Goal: Information Seeking & Learning: Learn about a topic

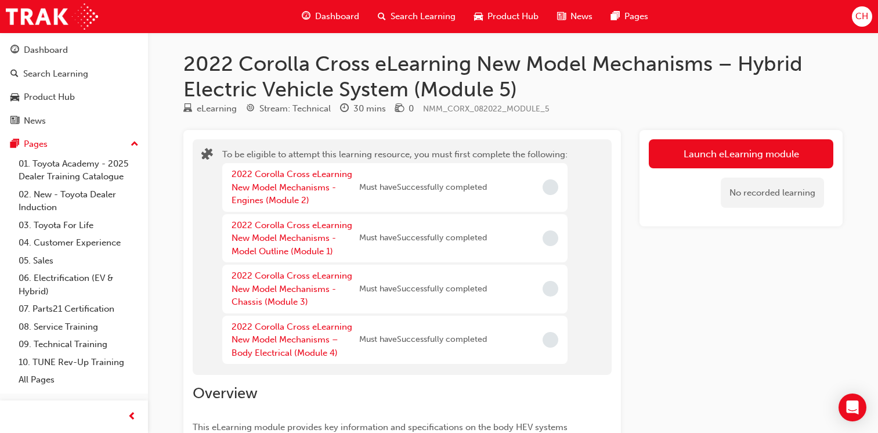
scroll to position [404, 0]
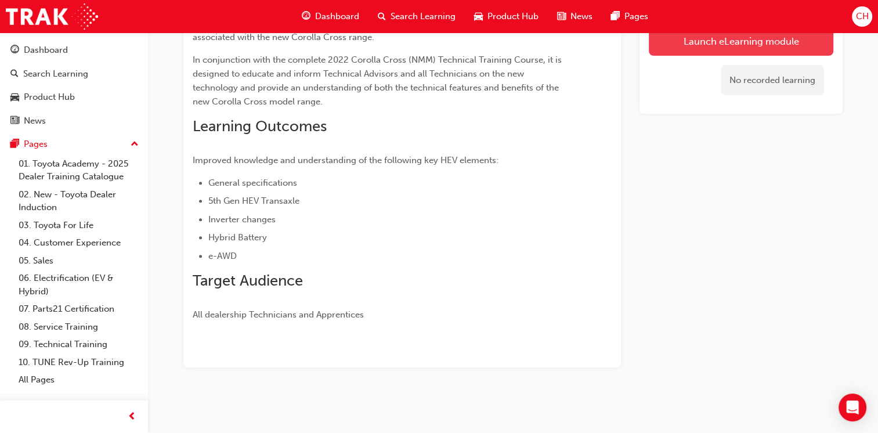
click at [708, 39] on button "Launch eLearning module" at bounding box center [741, 41] width 185 height 29
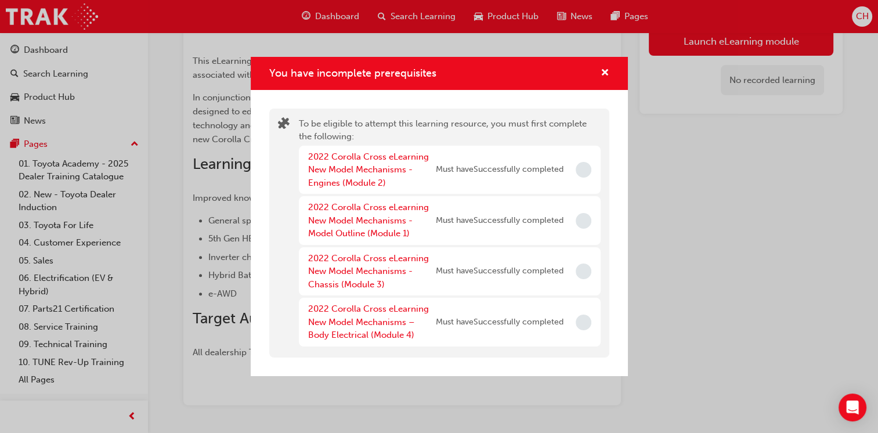
scroll to position [346, 0]
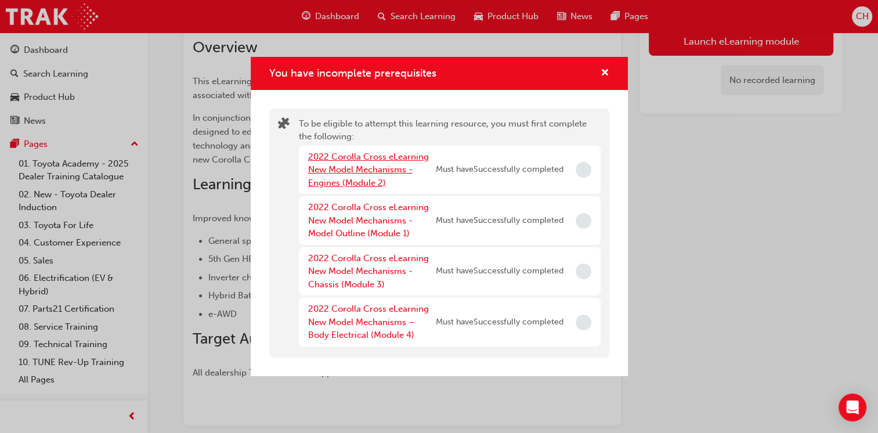
click at [368, 167] on link "2022 Corolla Cross eLearning New Model Mechanisms - Engines (Module 2)" at bounding box center [368, 169] width 121 height 37
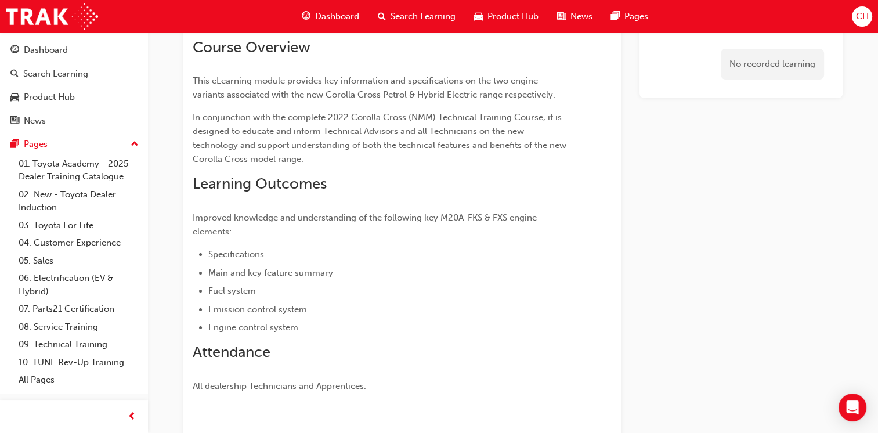
scroll to position [194, 0]
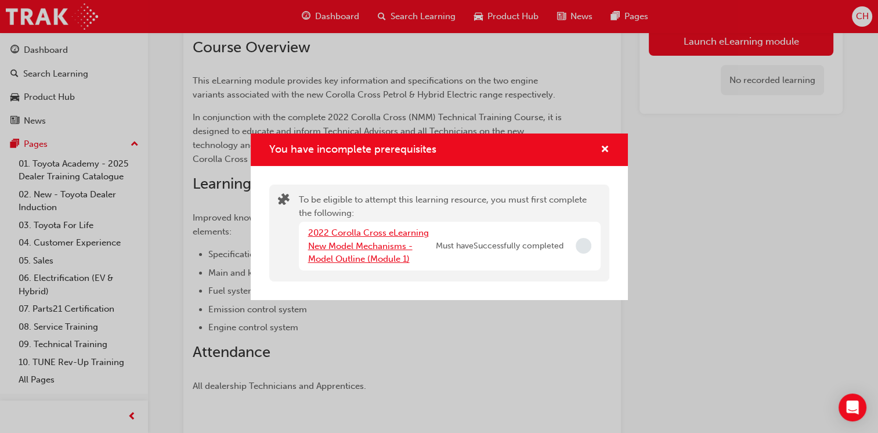
click at [380, 243] on link "2022 Corolla Cross eLearning New Model Mechanisms - Model Outline (Module 1)" at bounding box center [368, 245] width 121 height 37
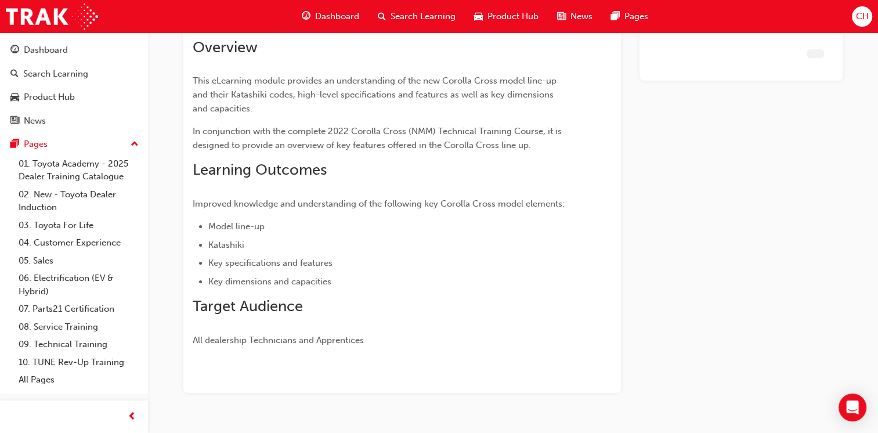
scroll to position [110, 0]
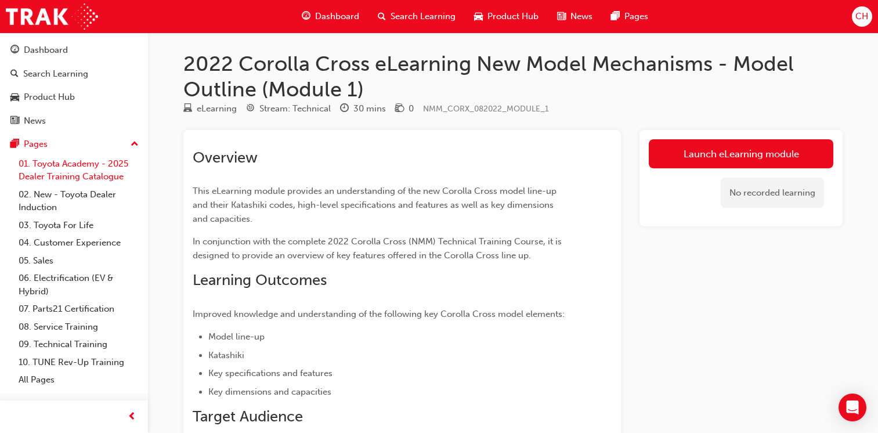
scroll to position [110, 0]
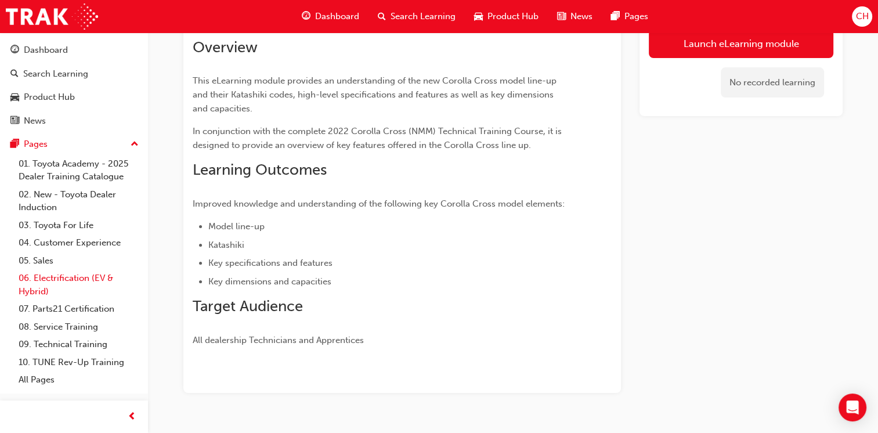
click at [70, 281] on link "06. Electrification (EV & Hybrid)" at bounding box center [78, 284] width 129 height 31
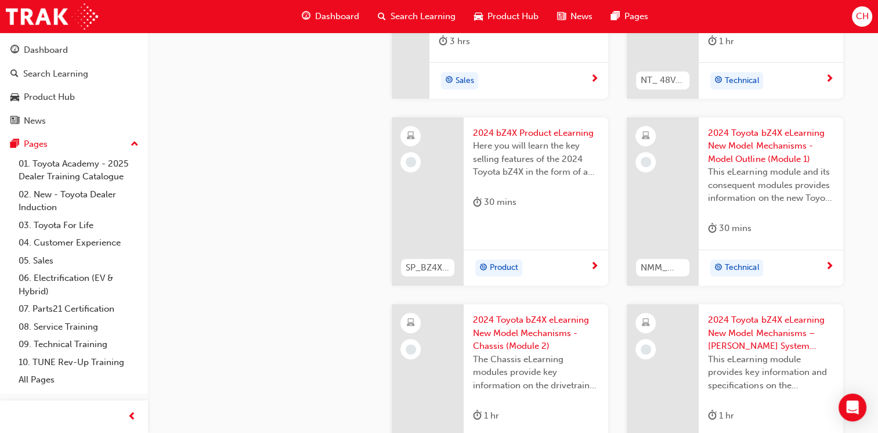
scroll to position [632, 0]
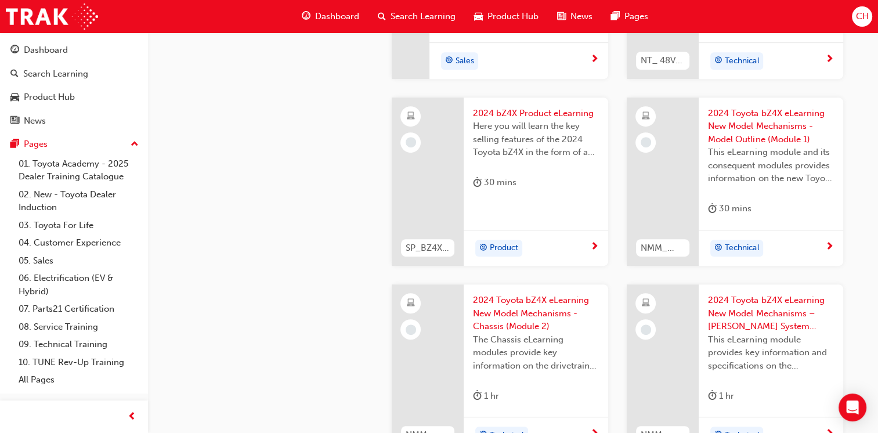
click at [533, 117] on span "2024 bZ4X Product eLearning" at bounding box center [536, 113] width 126 height 13
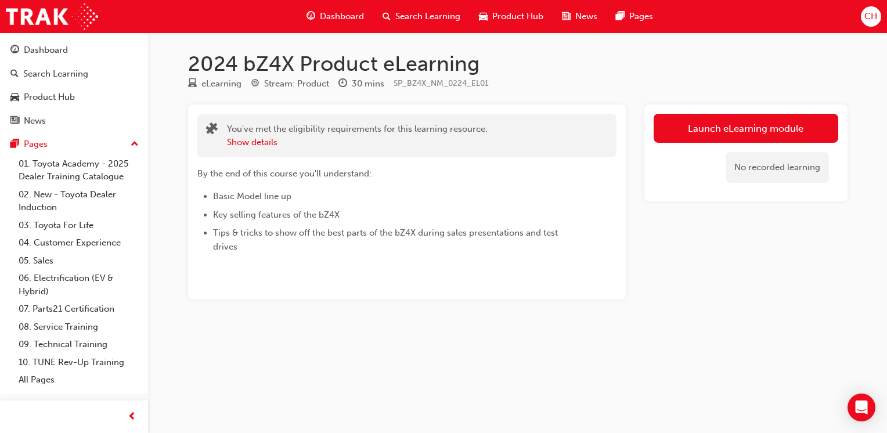
click at [550, 378] on div "2024 bZ4X Product eLearning eLearning Stream: Product 30 mins SP_BZ4X_NM_0224_E…" at bounding box center [443, 216] width 887 height 433
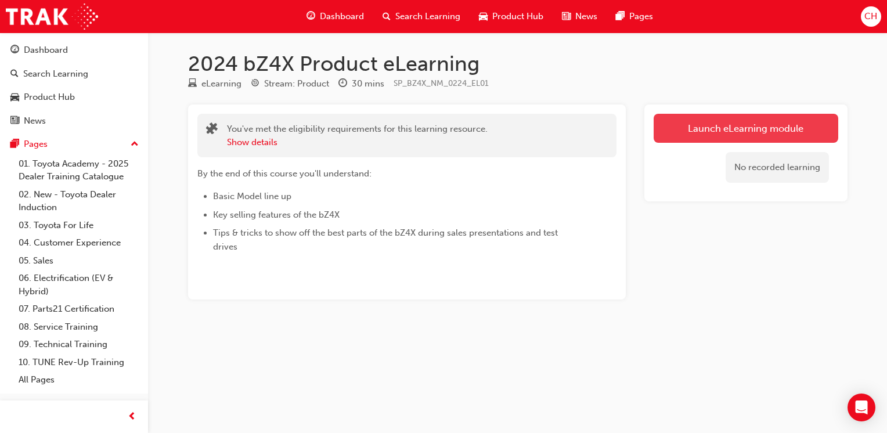
click at [729, 117] on link "Launch eLearning module" at bounding box center [745, 128] width 185 height 29
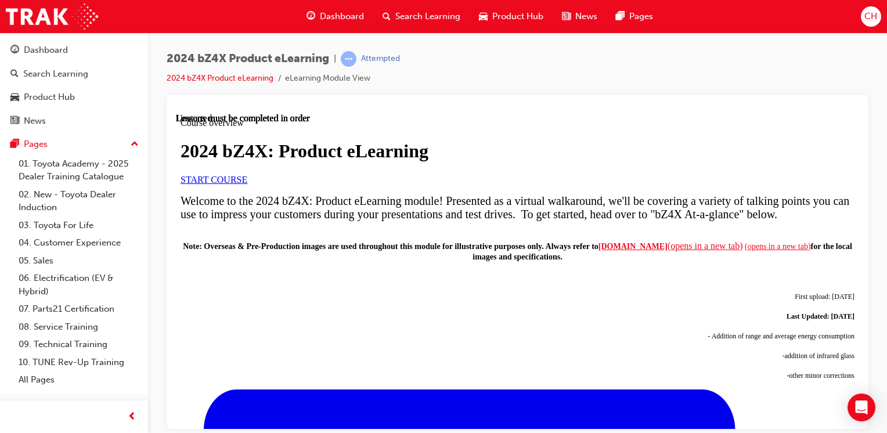
click at [247, 184] on span "START COURSE" at bounding box center [213, 179] width 67 height 10
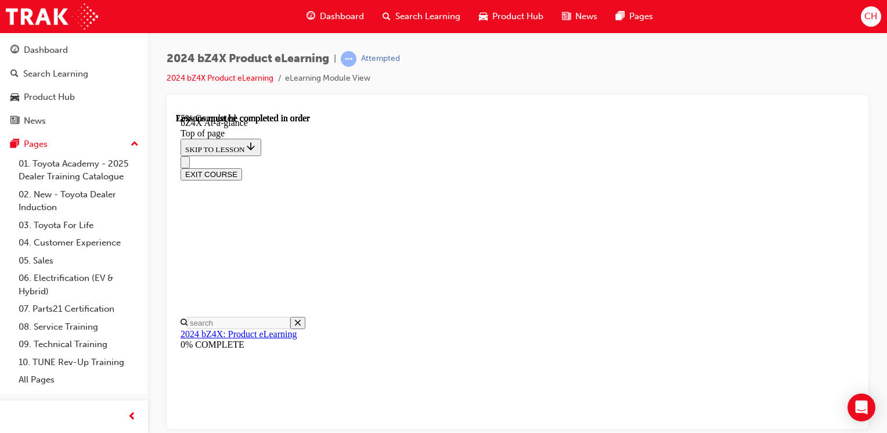
scroll to position [1773, 0]
drag, startPoint x: 852, startPoint y: 139, endPoint x: 1058, endPoint y: 504, distance: 418.9
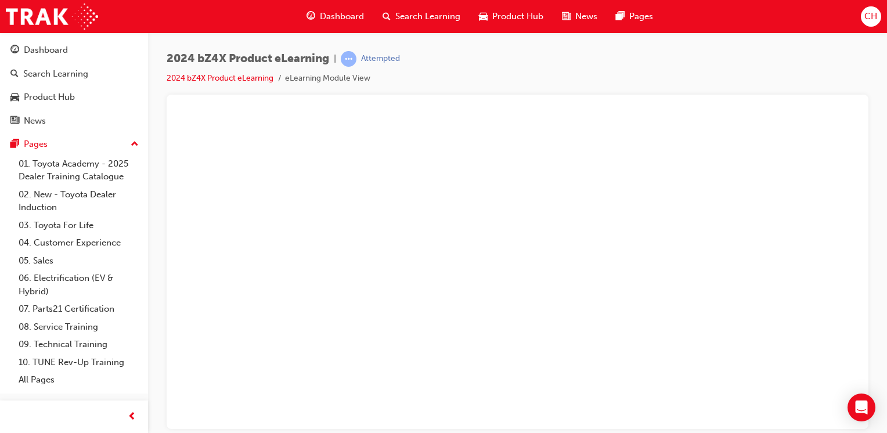
click at [594, 204] on button "Unzoom image" at bounding box center [517, 271] width 683 height 316
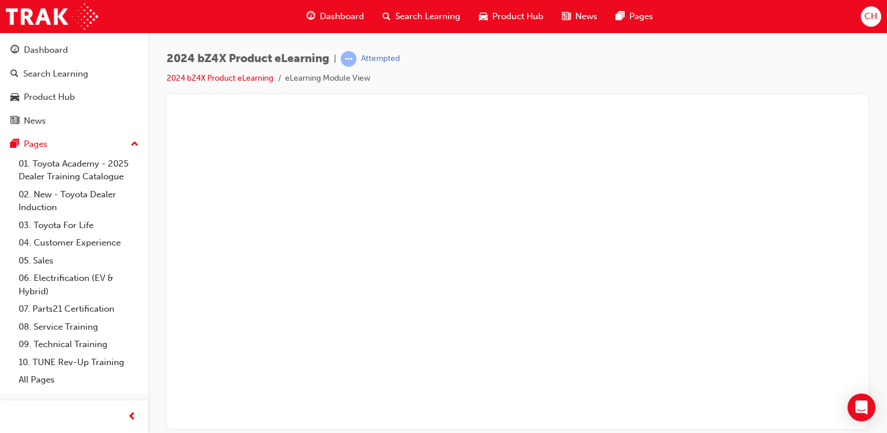
click at [671, 208] on button "Unzoom image" at bounding box center [517, 271] width 683 height 316
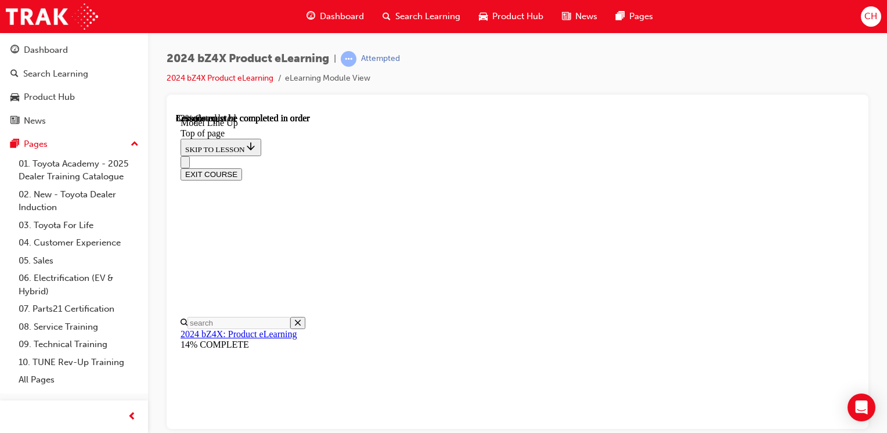
scroll to position [1984, 0]
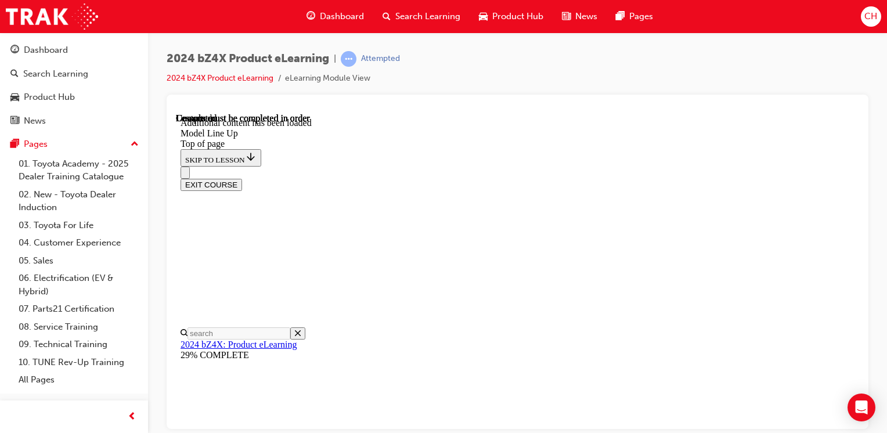
scroll to position [2178, 0]
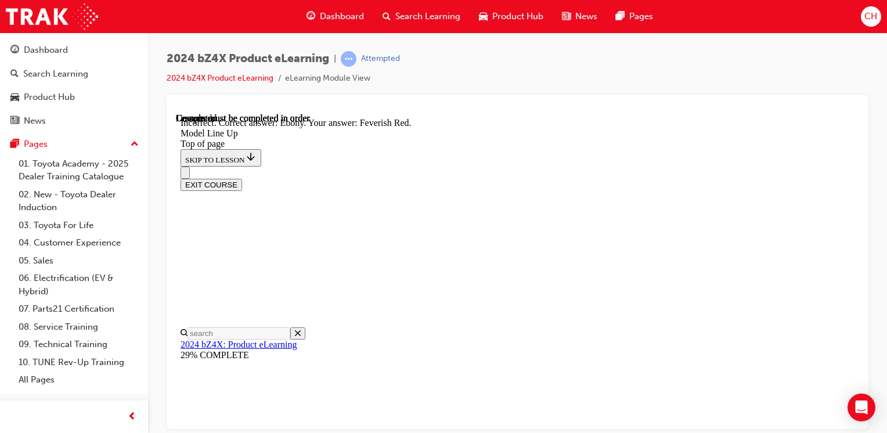
scroll to position [2335, 0]
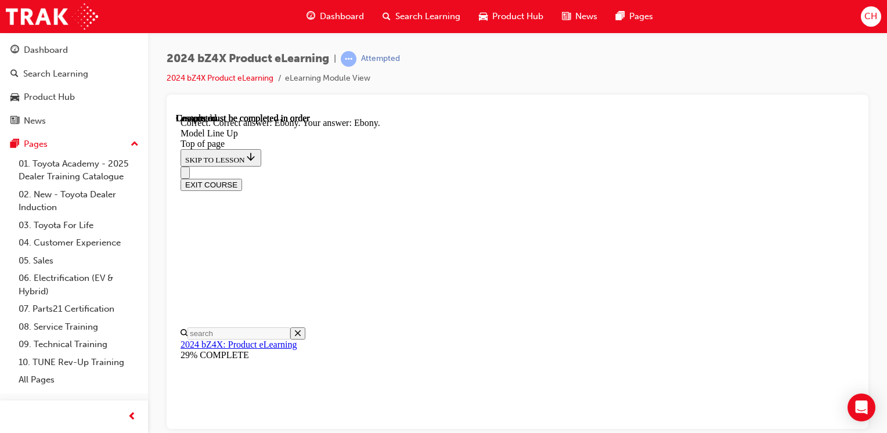
scroll to position [2413, 0]
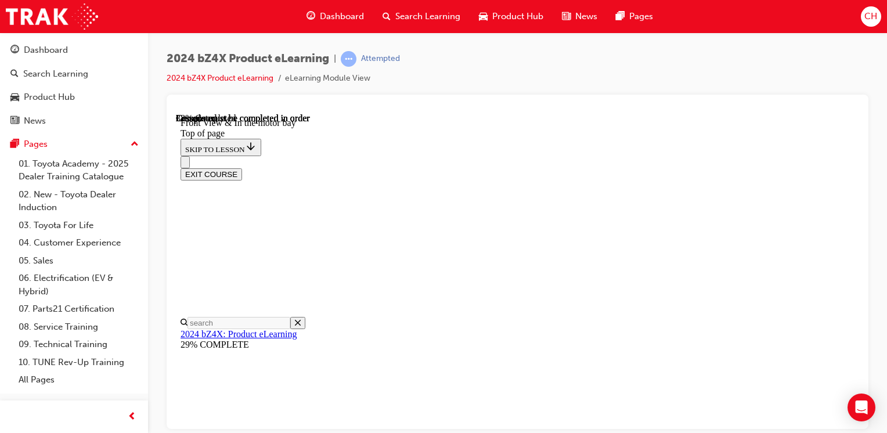
scroll to position [790, 0]
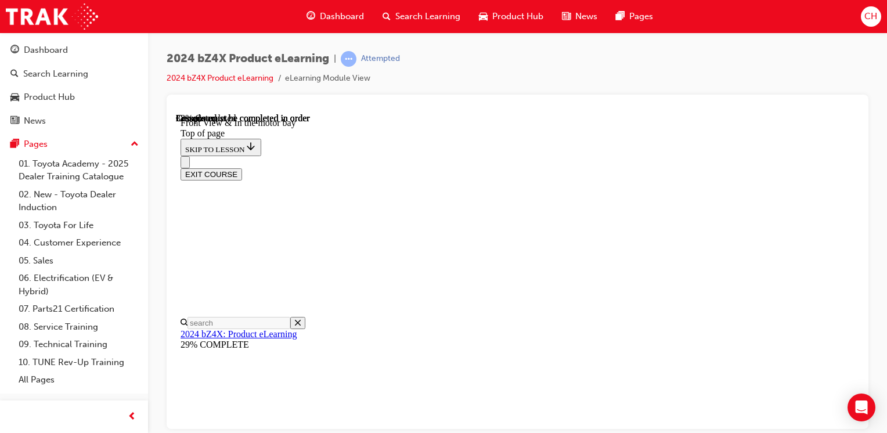
scroll to position [737, 0]
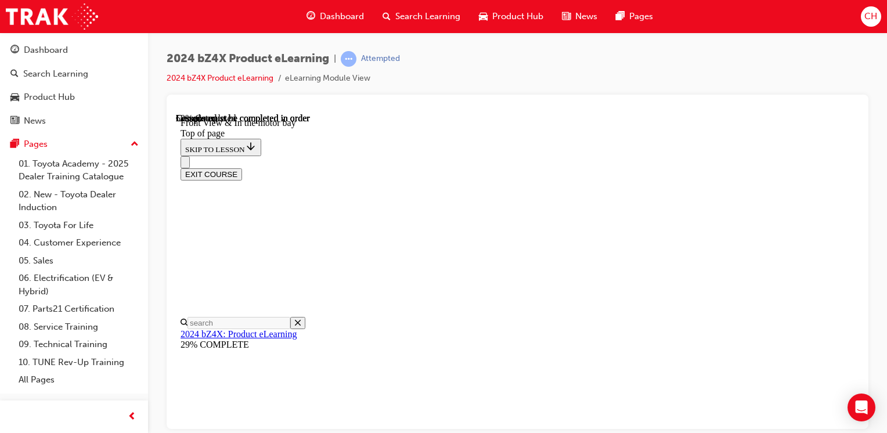
scroll to position [1632, 0]
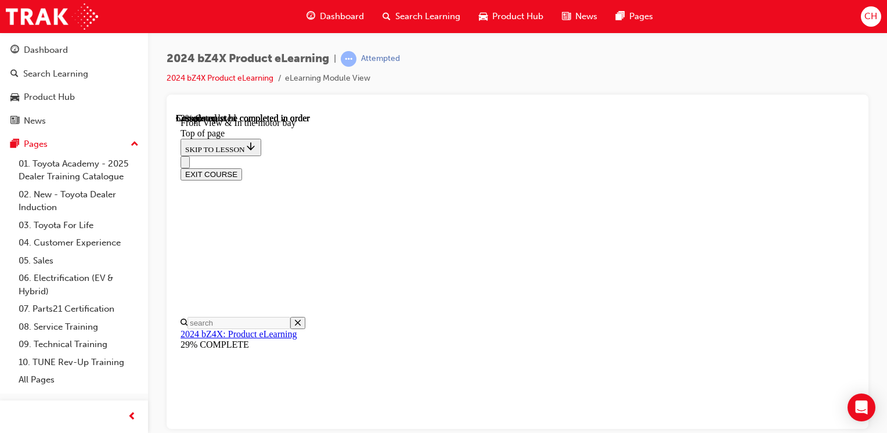
scroll to position [332, 0]
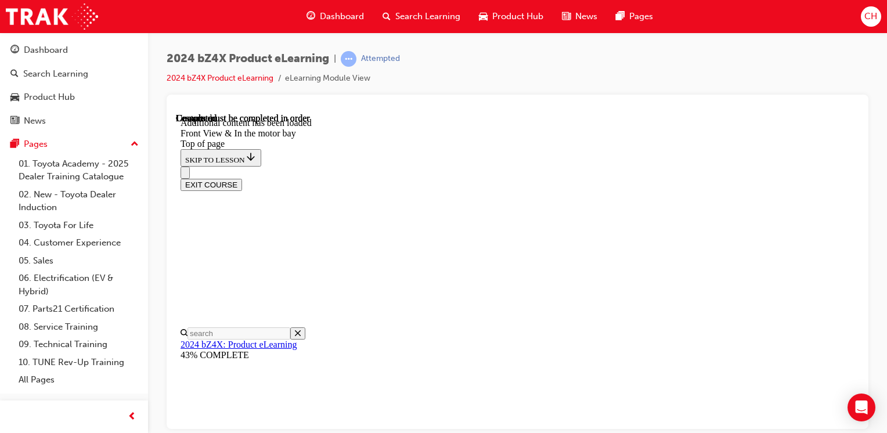
scroll to position [1823, 0]
drag, startPoint x: 538, startPoint y: 281, endPoint x: 573, endPoint y: 332, distance: 61.8
drag, startPoint x: 525, startPoint y: 272, endPoint x: 545, endPoint y: 274, distance: 20.4
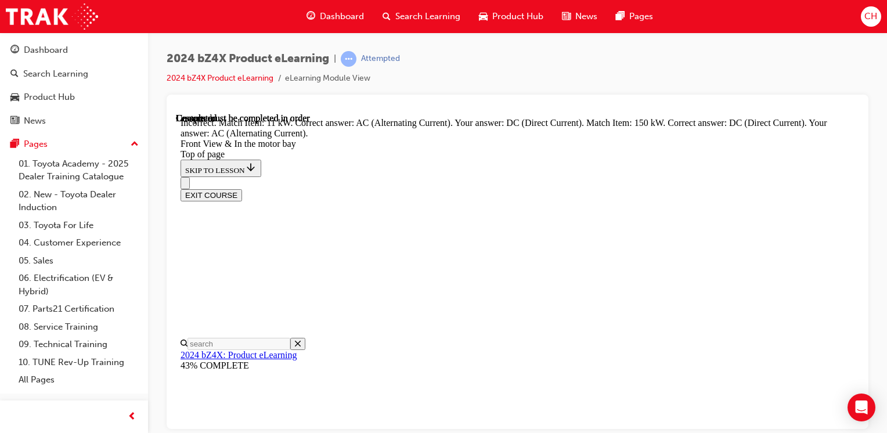
scroll to position [1946, 0]
drag, startPoint x: 508, startPoint y: 204, endPoint x: 549, endPoint y: 153, distance: 66.1
drag, startPoint x: 495, startPoint y: 203, endPoint x: 519, endPoint y: 202, distance: 24.4
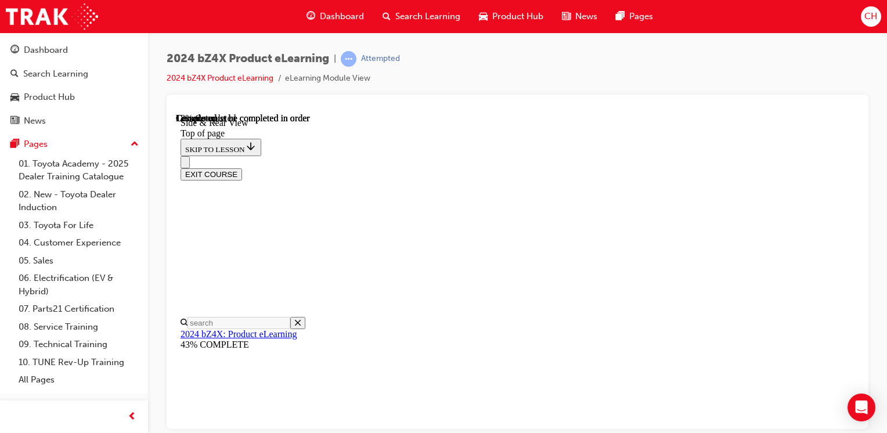
scroll to position [326, 0]
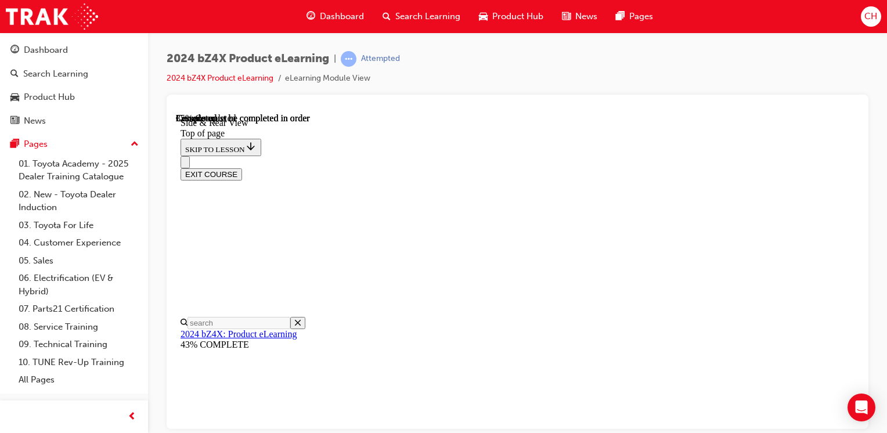
scroll to position [1668, 0]
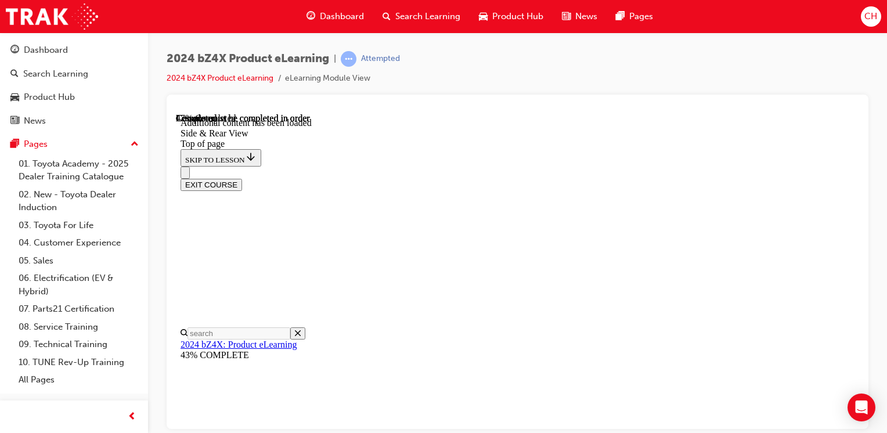
scroll to position [2102, 0]
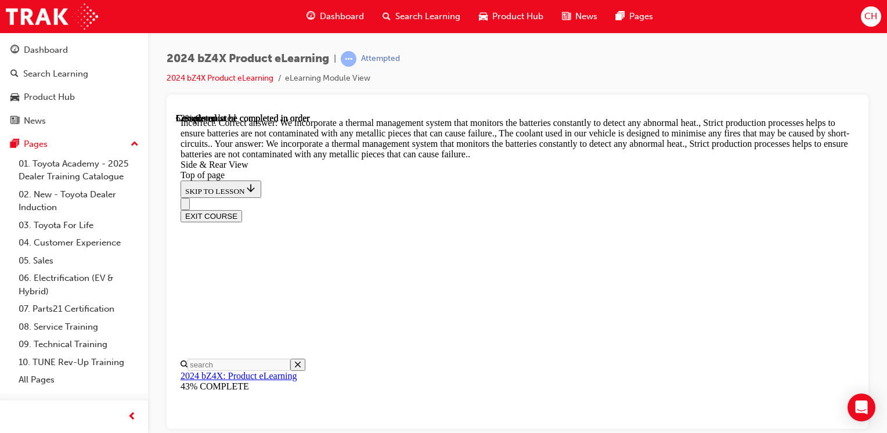
scroll to position [2297, 0]
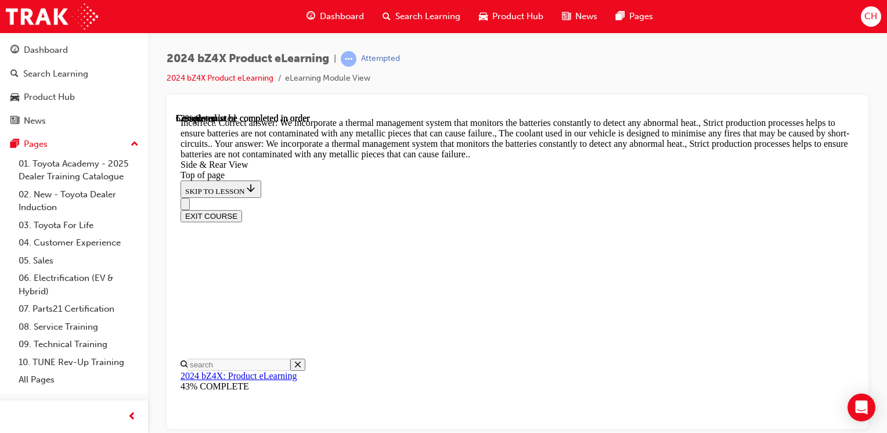
scroll to position [2189, 0]
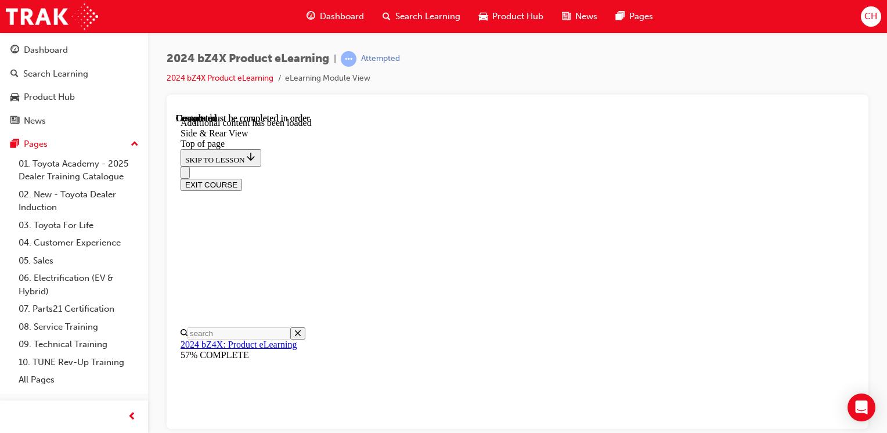
scroll to position [3926, 0]
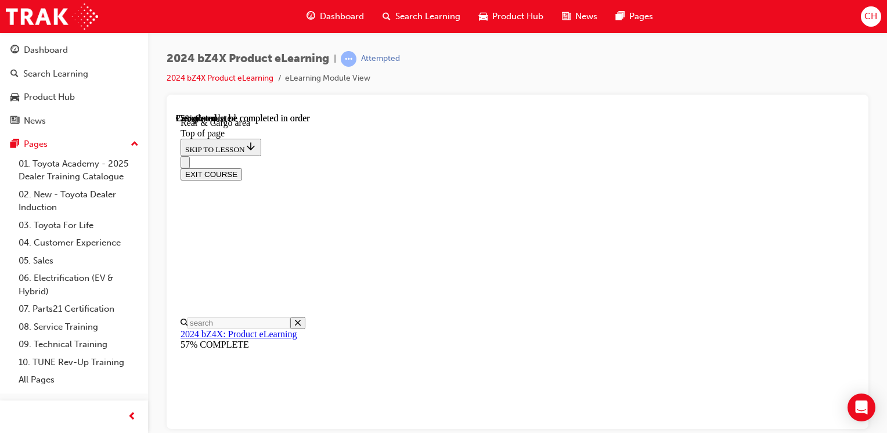
scroll to position [977, 0]
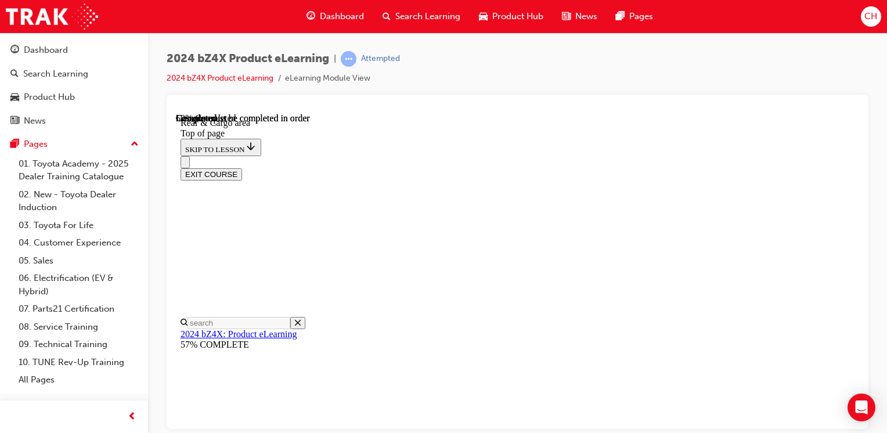
scroll to position [280, 0]
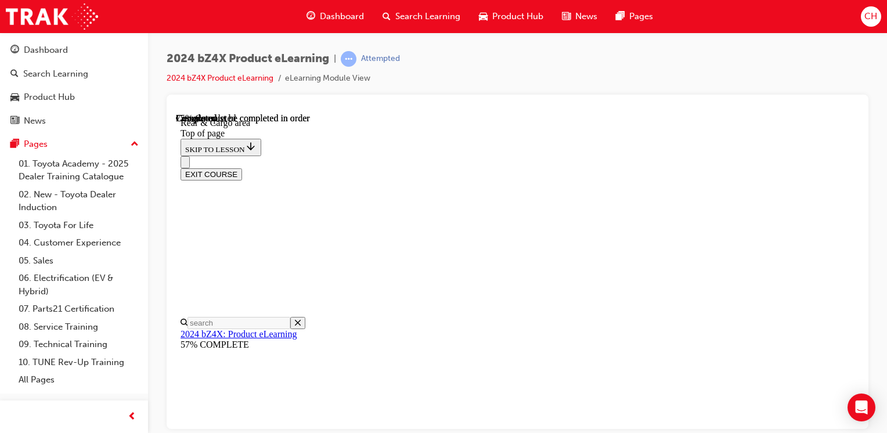
scroll to position [975, 0]
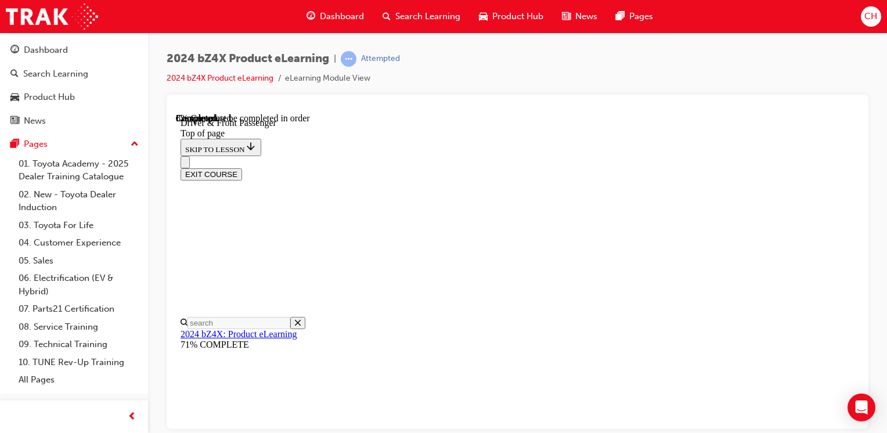
scroll to position [381, 0]
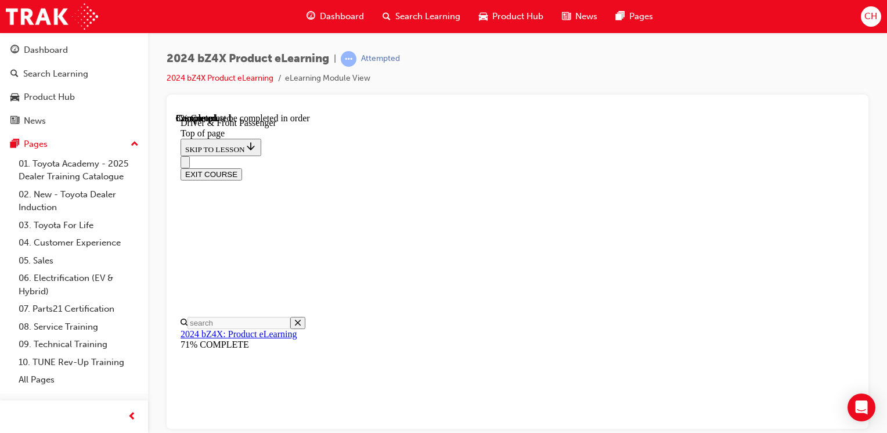
scroll to position [388, 0]
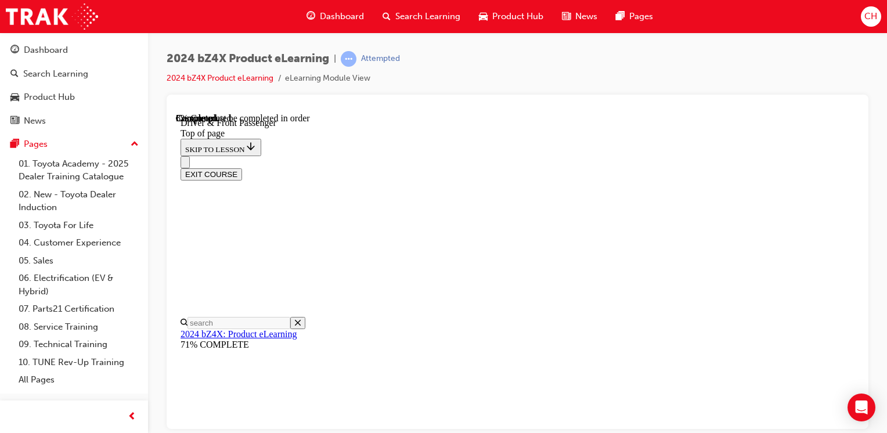
drag, startPoint x: 432, startPoint y: 246, endPoint x: 436, endPoint y: 251, distance: 7.0
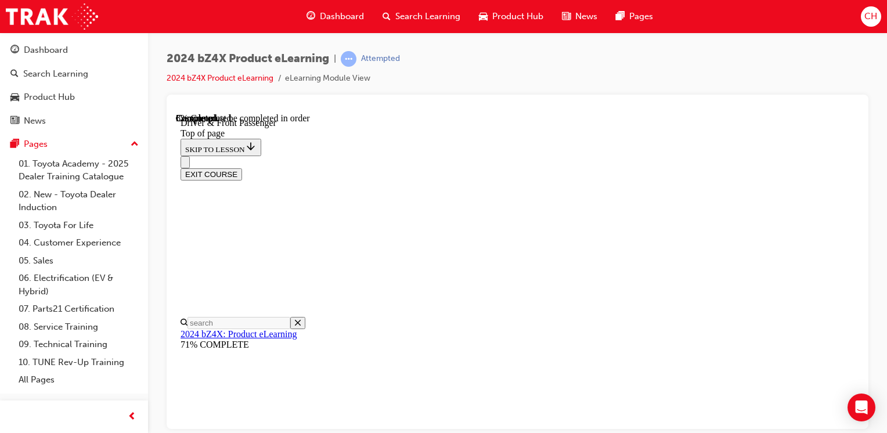
scroll to position [392, 0]
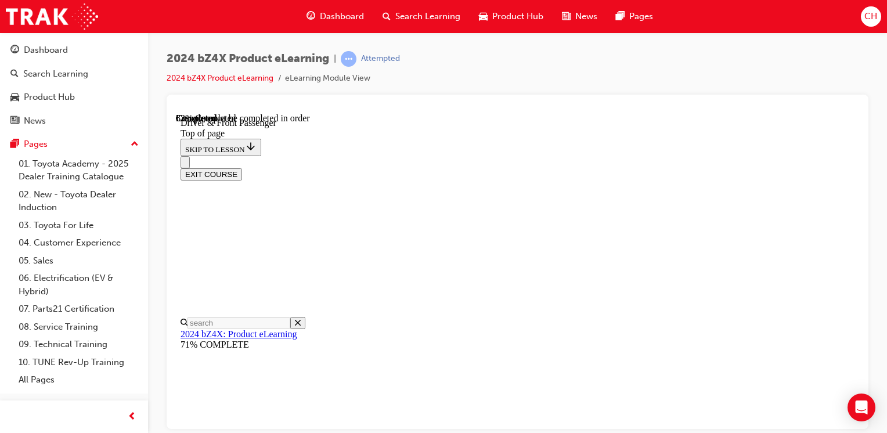
scroll to position [2666, 0]
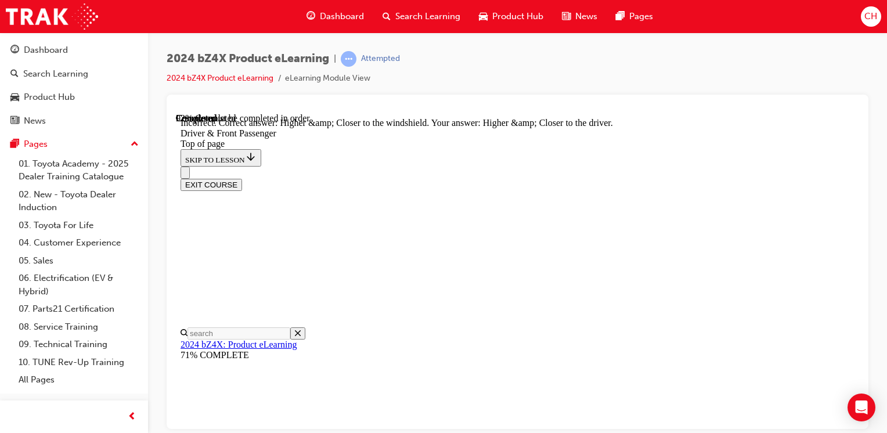
scroll to position [2787, 0]
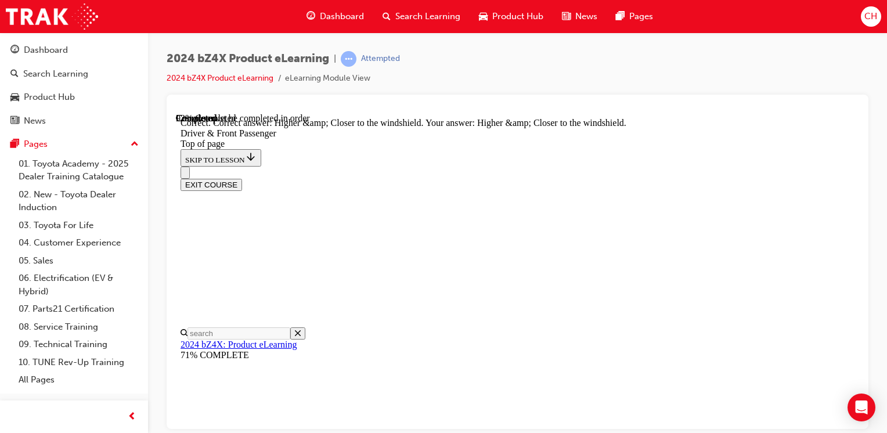
scroll to position [2925, 0]
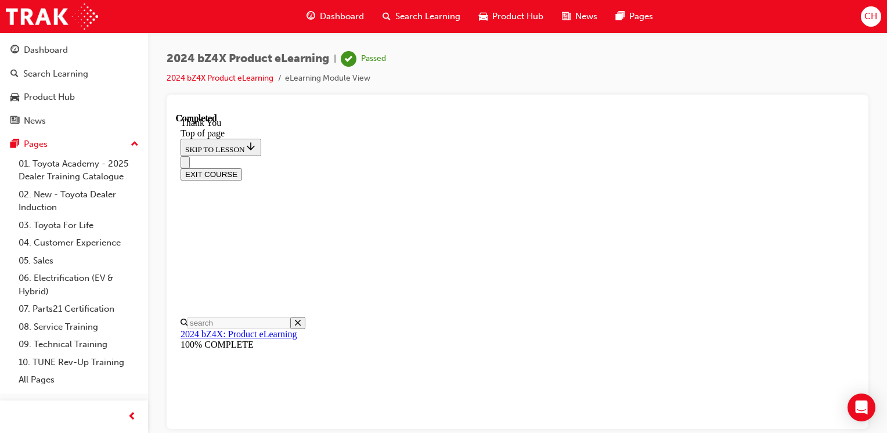
scroll to position [343, 0]
click at [242, 168] on button "EXIT COURSE" at bounding box center [211, 174] width 62 height 12
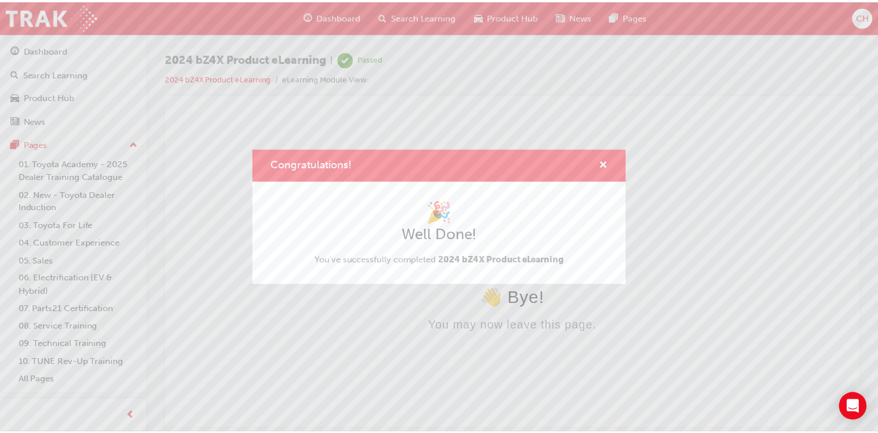
scroll to position [0, 0]
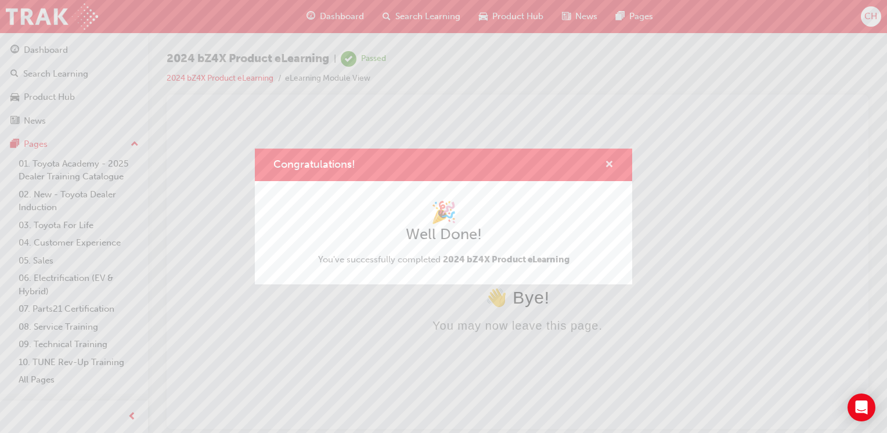
click at [609, 163] on span "cross-icon" at bounding box center [609, 165] width 9 height 10
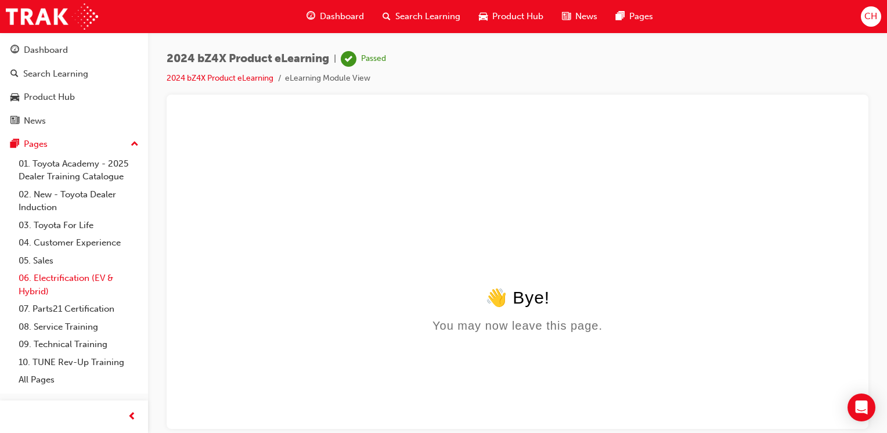
click at [65, 281] on link "06. Electrification (EV & Hybrid)" at bounding box center [78, 284] width 129 height 31
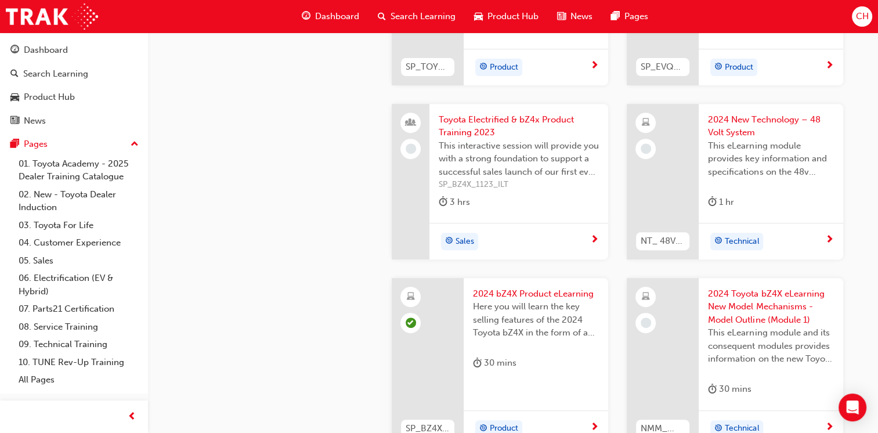
scroll to position [464, 0]
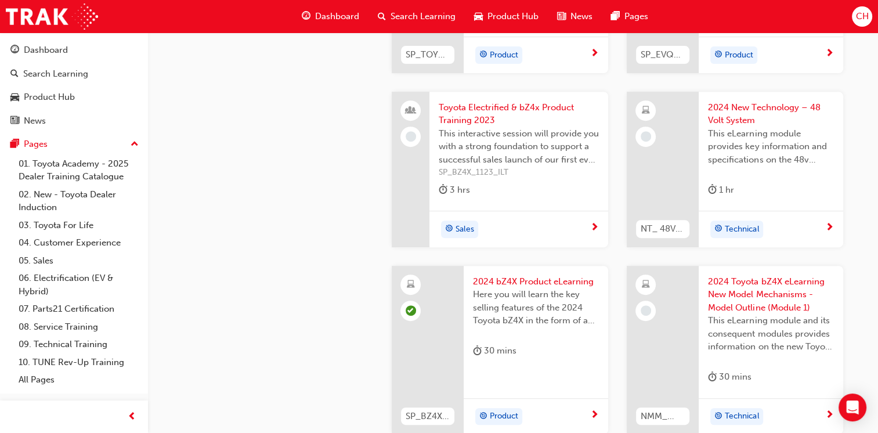
click at [730, 312] on span "2024 Toyota bZ4X eLearning New Model Mechanisms - Model Outline (Module 1)" at bounding box center [771, 294] width 126 height 39
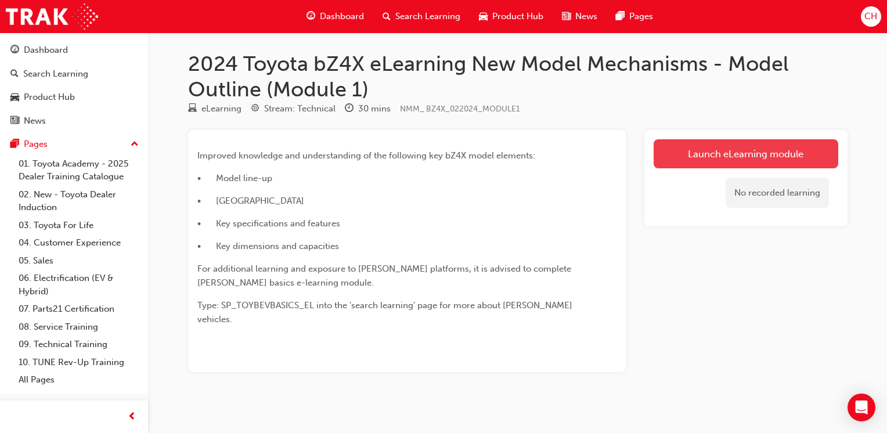
click at [705, 156] on link "Launch eLearning module" at bounding box center [745, 153] width 185 height 29
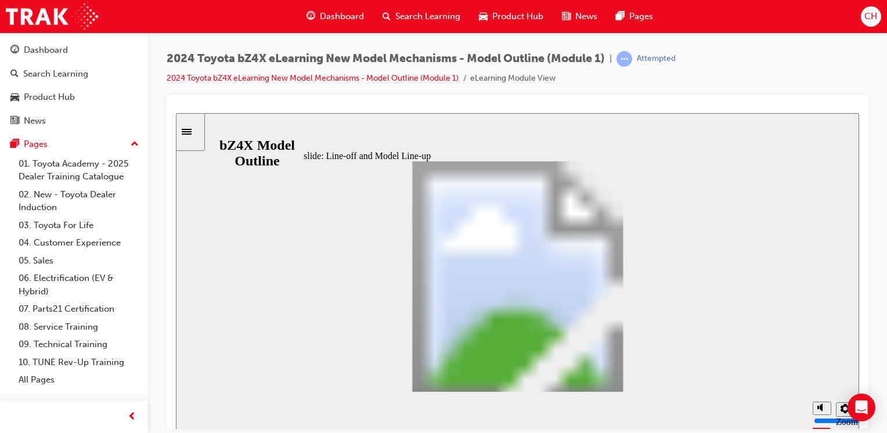
click at [783, 288] on div "slide: VIDEO: bZ4X Product Introduction VIDEO Intro Oval 1 Line 2 Oval 6 Oval 2…" at bounding box center [517, 271] width 683 height 316
